Goal: Find specific page/section: Find specific page/section

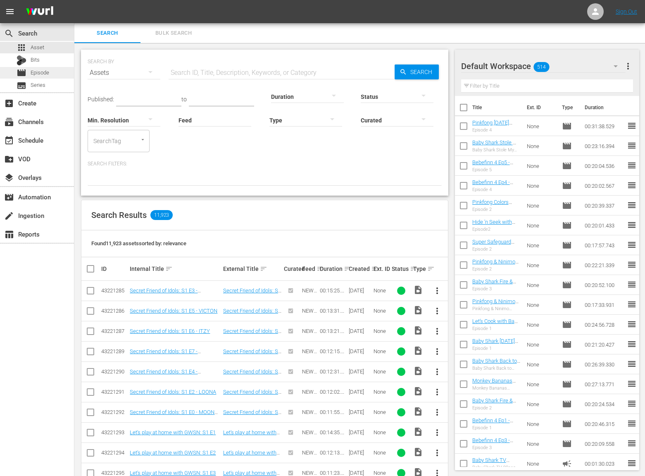
click at [57, 72] on div "movie Episode" at bounding box center [37, 73] width 74 height 12
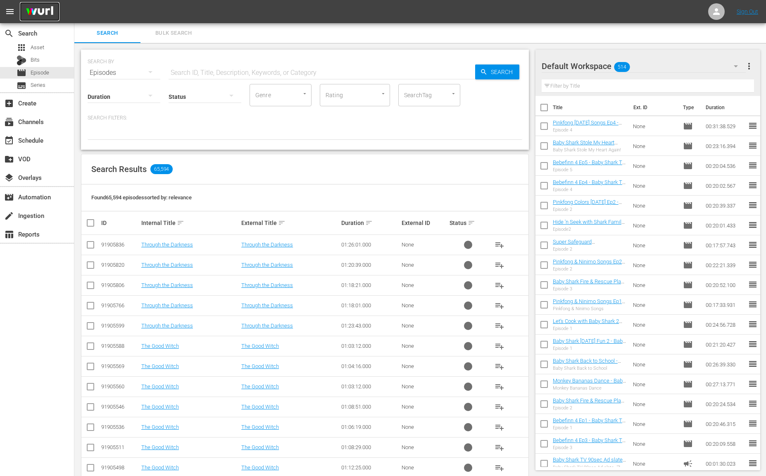
click at [27, 12] on img at bounding box center [40, 11] width 40 height 19
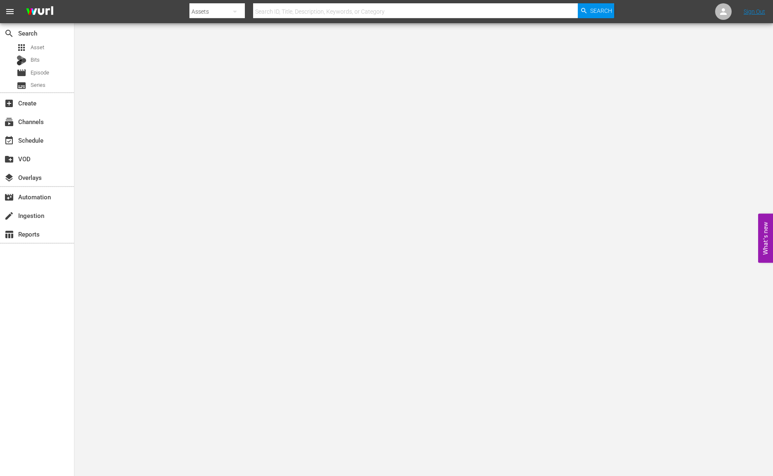
click at [150, 64] on body "menu Search By Assets Search ID, Title, Description, Keywords, or Category Sear…" at bounding box center [386, 238] width 773 height 476
click at [25, 124] on div "subscriptions Channels" at bounding box center [23, 120] width 46 height 7
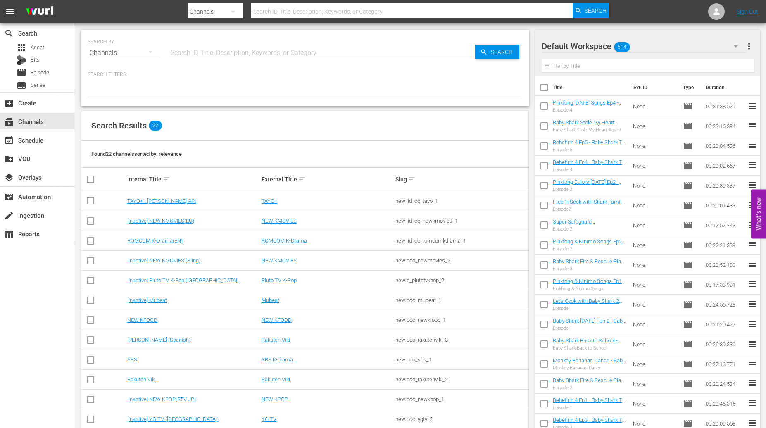
click at [288, 127] on div "Search Results 22" at bounding box center [304, 126] width 447 height 30
